Goal: Task Accomplishment & Management: Use online tool/utility

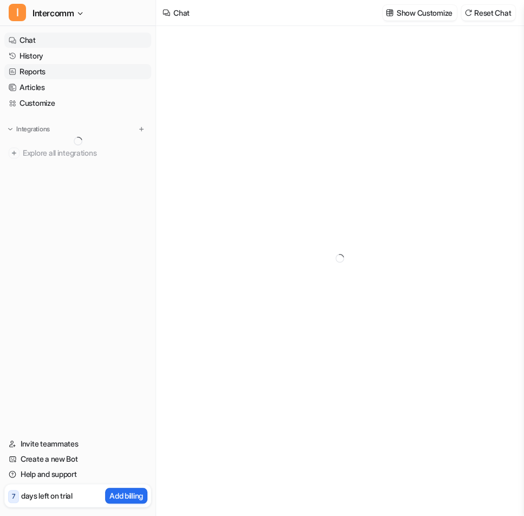
type textarea "**********"
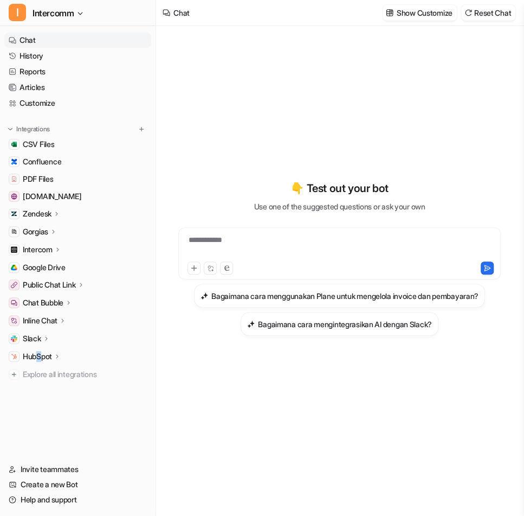
click at [40, 357] on p "HubSpot" at bounding box center [37, 356] width 29 height 11
click at [48, 370] on p "Overview" at bounding box center [47, 371] width 33 height 11
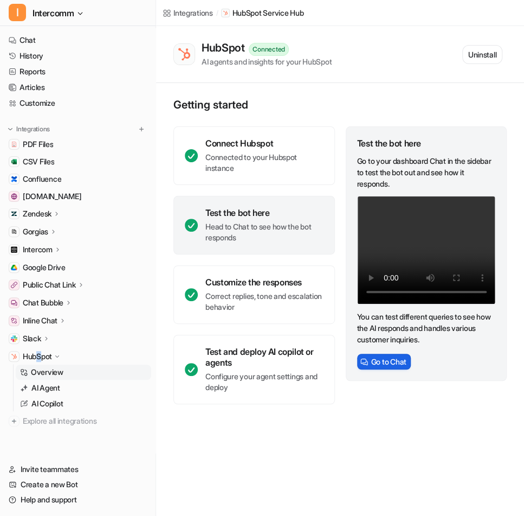
click at [375, 357] on button "Go to Chat" at bounding box center [384, 361] width 54 height 16
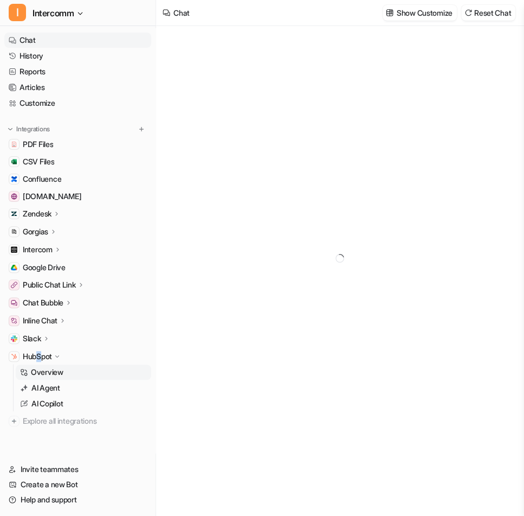
click at [44, 374] on p "Overview" at bounding box center [47, 371] width 33 height 11
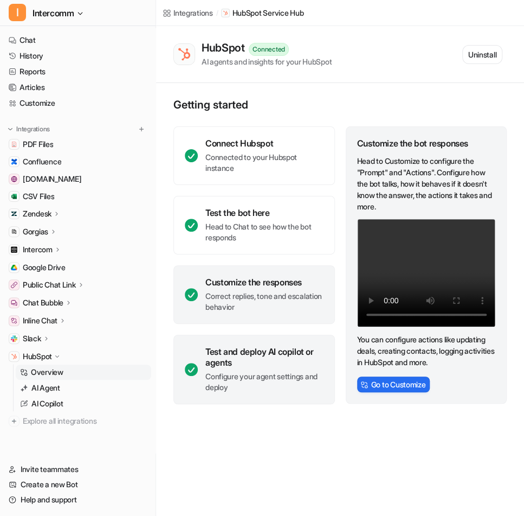
click at [254, 372] on p "Configure your agent settings and deploy" at bounding box center [264, 382] width 118 height 22
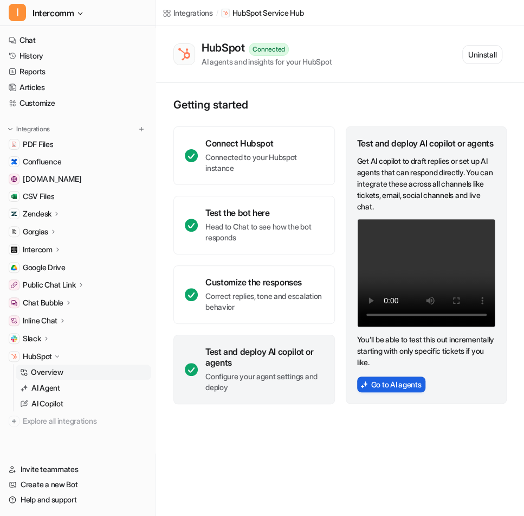
click at [406, 392] on button "Go to AI agents" at bounding box center [391, 384] width 69 height 16
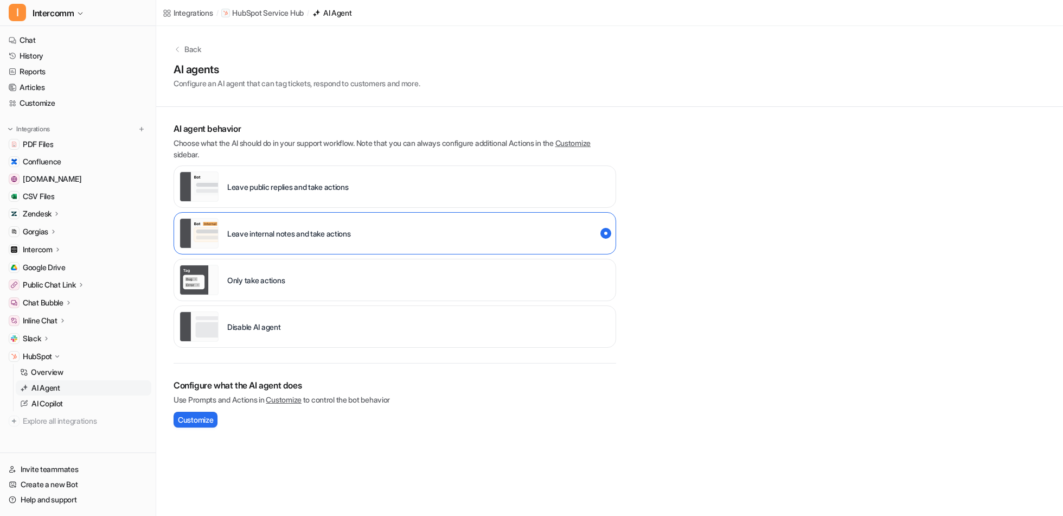
click at [287, 139] on p "Choose what the AI should do in your support workflow. Note that you can always…" at bounding box center [394, 148] width 442 height 23
drag, startPoint x: 287, startPoint y: 139, endPoint x: 299, endPoint y: 141, distance: 12.1
click at [299, 141] on p "Choose what the AI should do in your support workflow. Note that you can always…" at bounding box center [394, 148] width 442 height 23
click at [300, 141] on p "Choose what the AI should do in your support workflow. Note that you can always…" at bounding box center [394, 148] width 442 height 23
drag, startPoint x: 300, startPoint y: 141, endPoint x: 373, endPoint y: 142, distance: 73.2
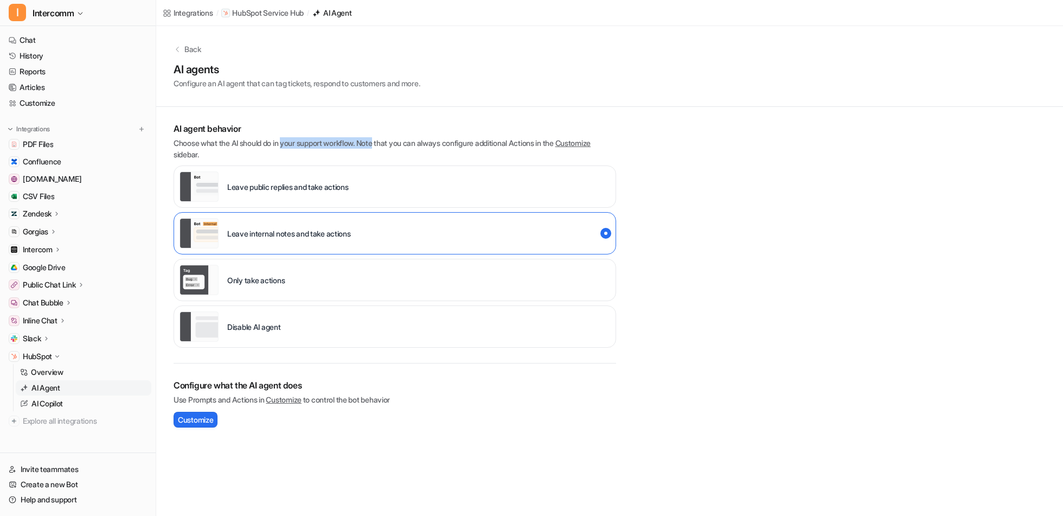
click at [373, 142] on p "Choose what the AI should do in your support workflow. Note that you can always…" at bounding box center [394, 148] width 442 height 23
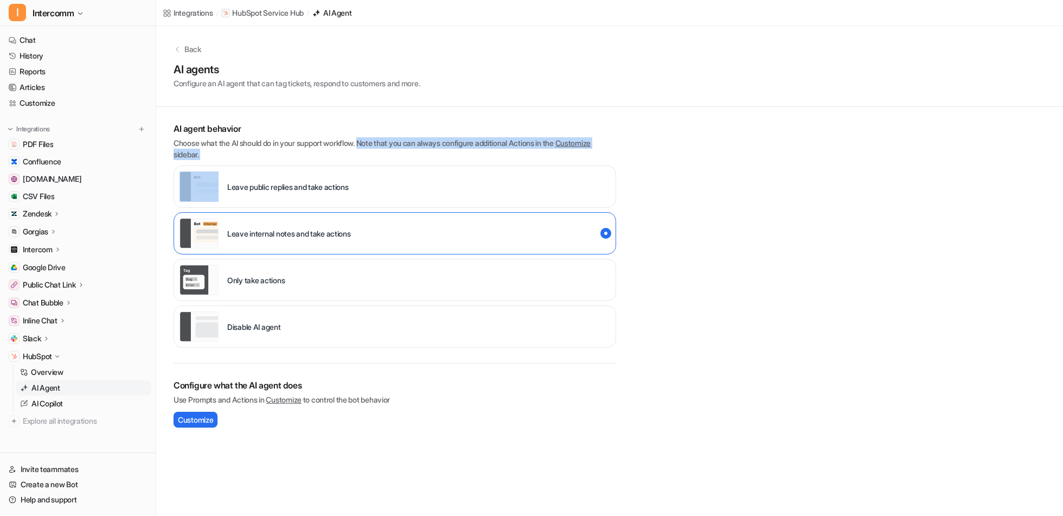
drag, startPoint x: 373, startPoint y: 142, endPoint x: 464, endPoint y: 147, distance: 91.2
click at [464, 147] on p "Choose what the AI should do in your support workflow. Note that you can always…" at bounding box center [394, 148] width 442 height 23
click at [297, 398] on link "Customize" at bounding box center [283, 399] width 35 height 9
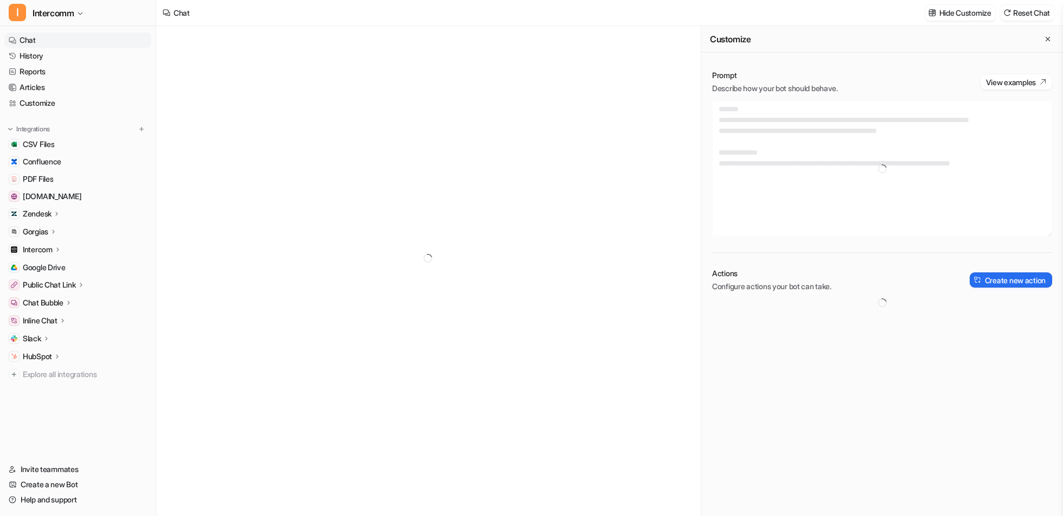
type textarea "**********"
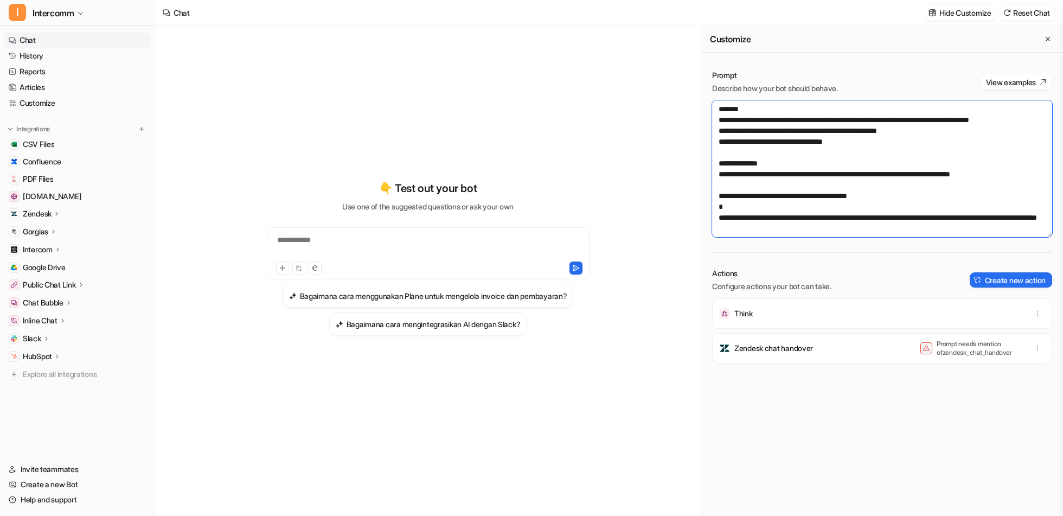
click at [915, 158] on textarea at bounding box center [882, 168] width 340 height 137
click at [915, 158] on textarea "To enrich screen reader interactions, please activate Accessibility in Grammarl…" at bounding box center [882, 168] width 340 height 137
click at [850, 261] on div "Prompt Describe how your bot should behave. View examples Actions Configure act…" at bounding box center [882, 292] width 362 height 467
click at [990, 280] on button "Create new action" at bounding box center [1010, 279] width 82 height 15
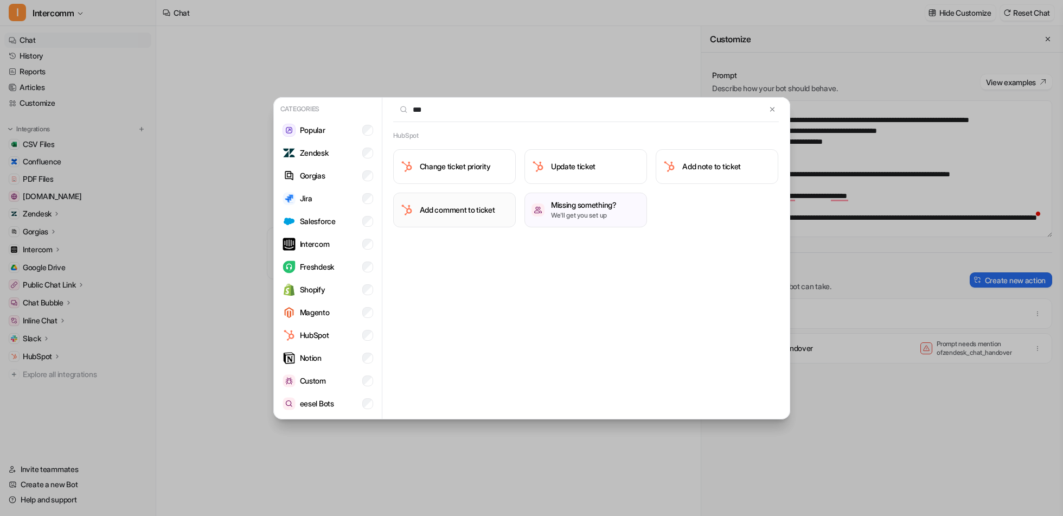
type input "***"
click at [483, 206] on h3 "Add comment to ticket" at bounding box center [457, 209] width 75 height 11
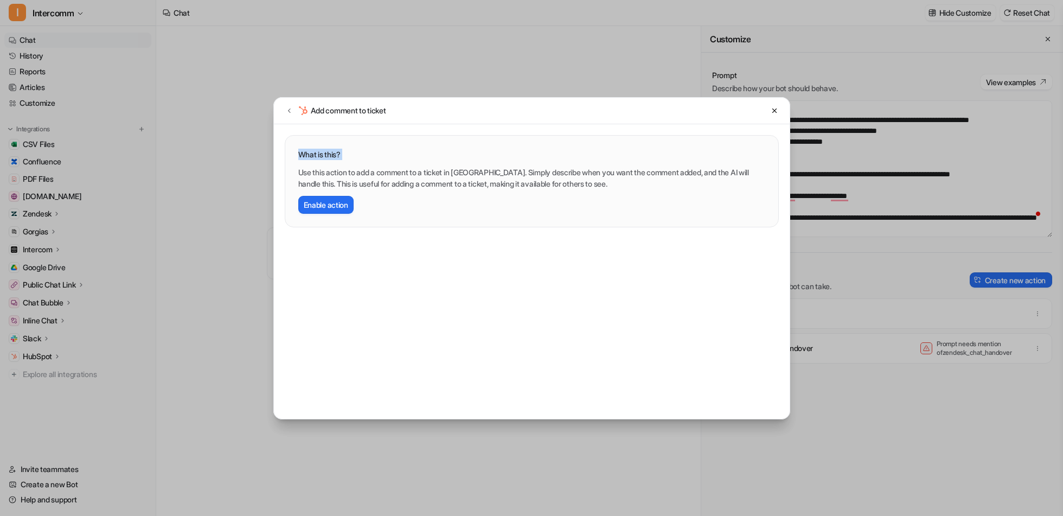
drag, startPoint x: 781, startPoint y: 108, endPoint x: 525, endPoint y: 165, distance: 262.1
click at [525, 165] on div "Add comment to ticket What is this? Use this action to add a comment to a ticke…" at bounding box center [532, 258] width 516 height 321
click at [345, 205] on button "Enable action" at bounding box center [325, 205] width 55 height 18
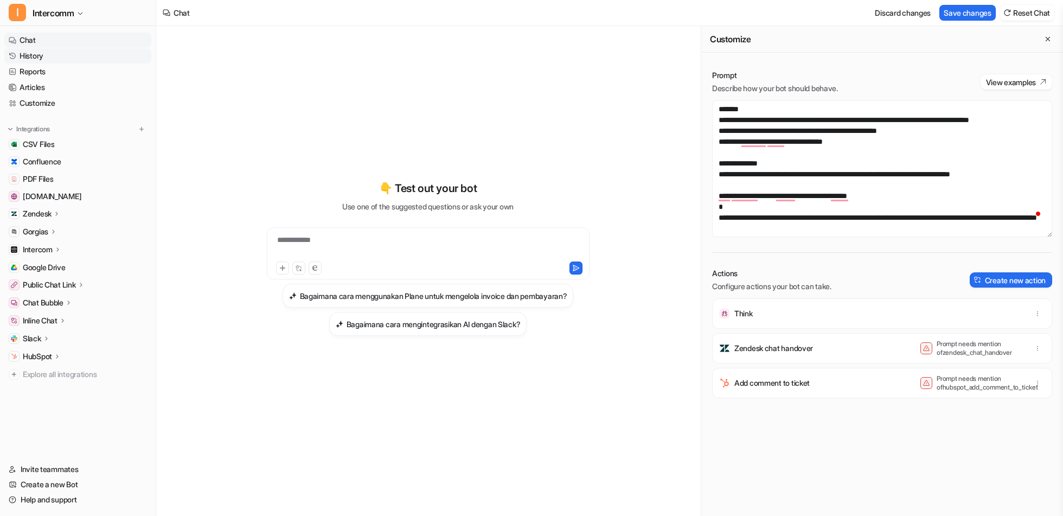
click at [79, 54] on link "History" at bounding box center [77, 55] width 147 height 15
